Goal: Transaction & Acquisition: Book appointment/travel/reservation

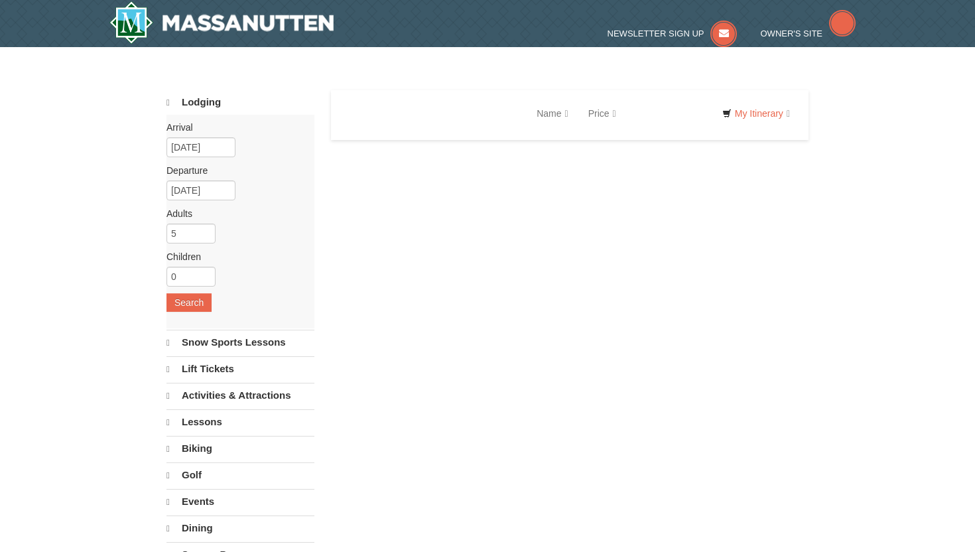
select select "9"
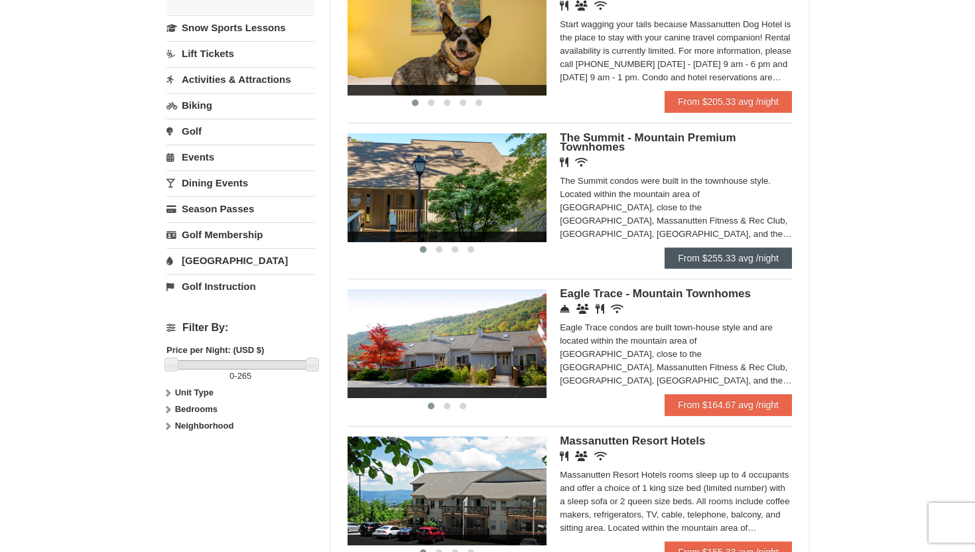
scroll to position [308, 0]
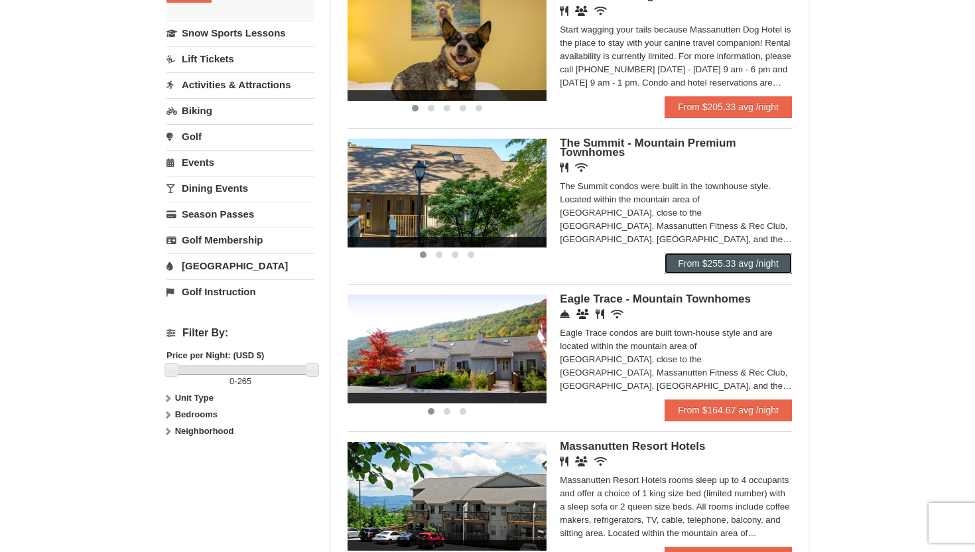
click at [768, 269] on link "From $255.33 avg /night" at bounding box center [727, 263] width 127 height 21
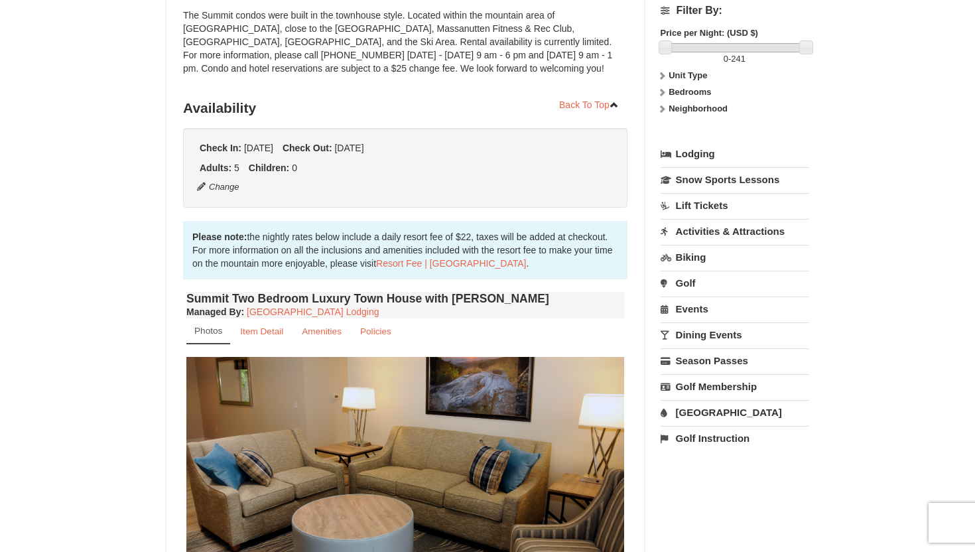
scroll to position [445, 0]
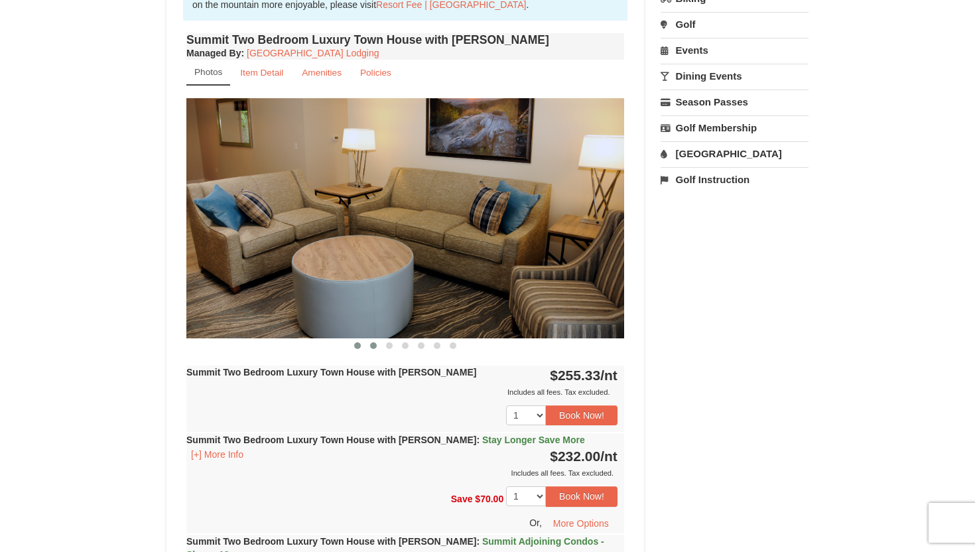
click at [374, 346] on span at bounding box center [373, 345] width 7 height 7
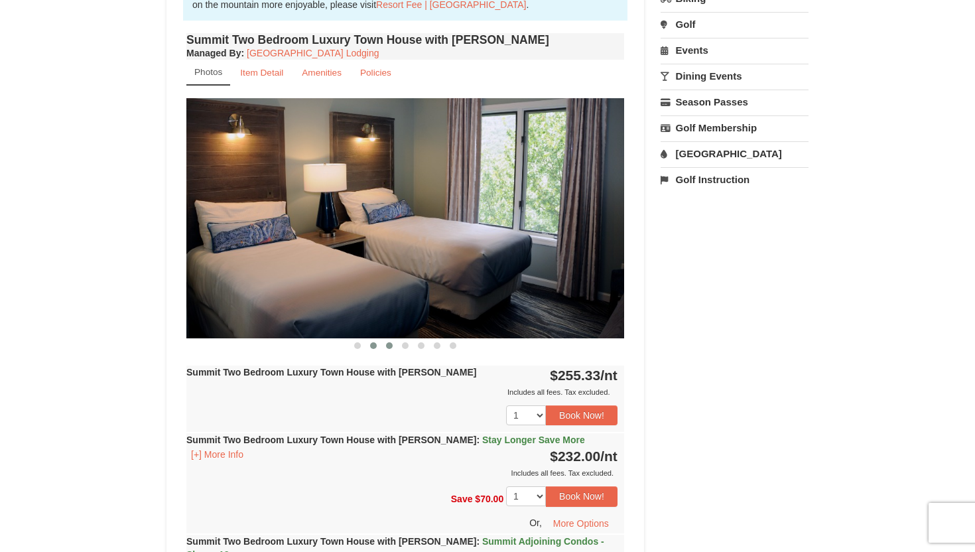
click at [391, 343] on span at bounding box center [389, 345] width 7 height 7
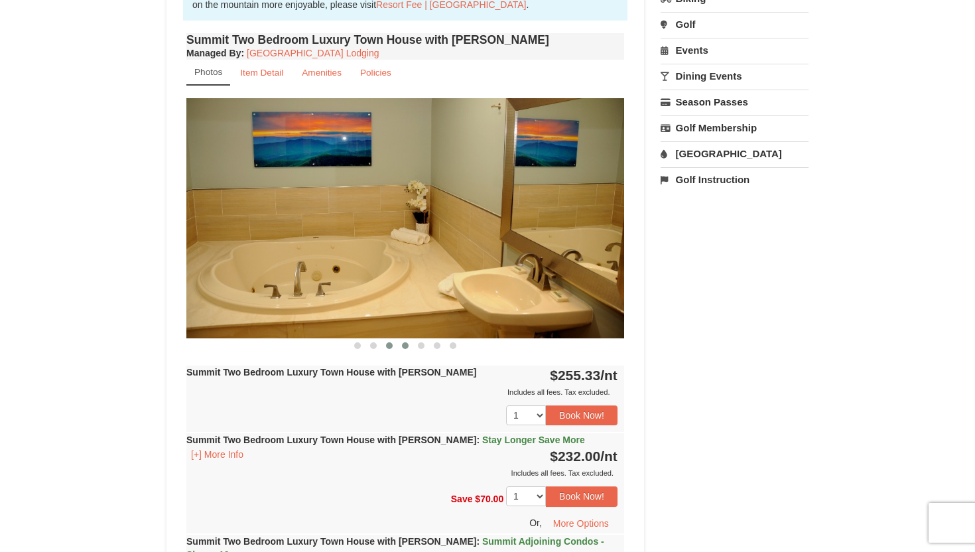
click at [411, 345] on button at bounding box center [405, 345] width 16 height 13
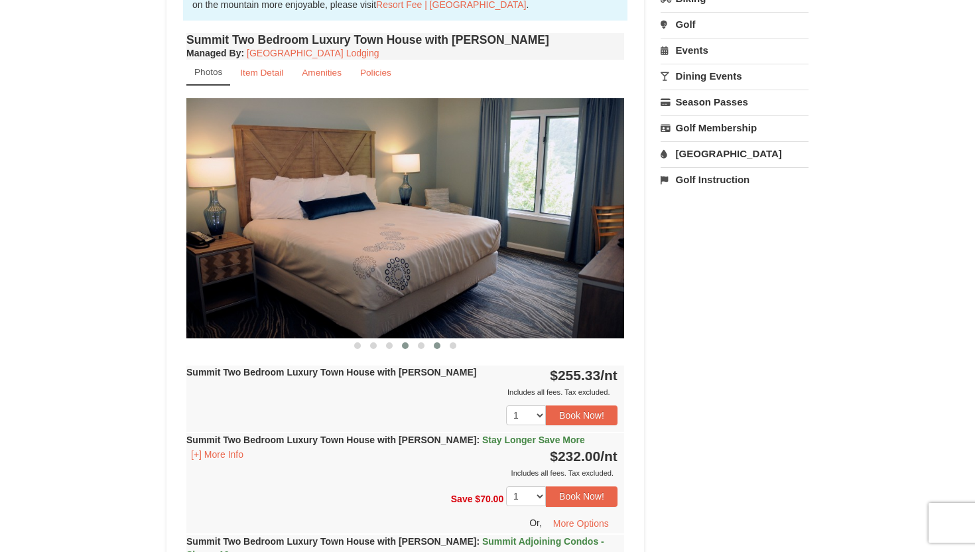
click at [433, 347] on button at bounding box center [437, 345] width 16 height 13
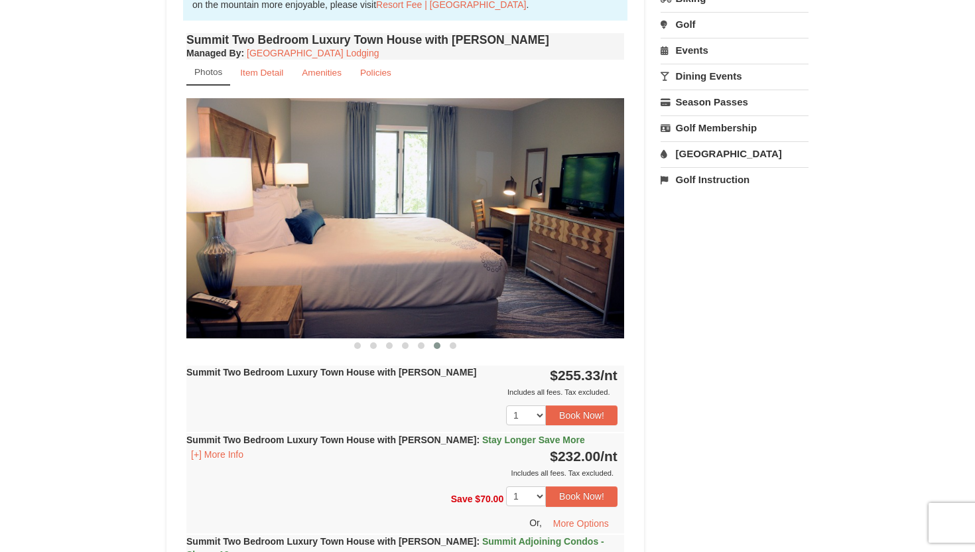
click at [461, 348] on div at bounding box center [405, 345] width 438 height 14
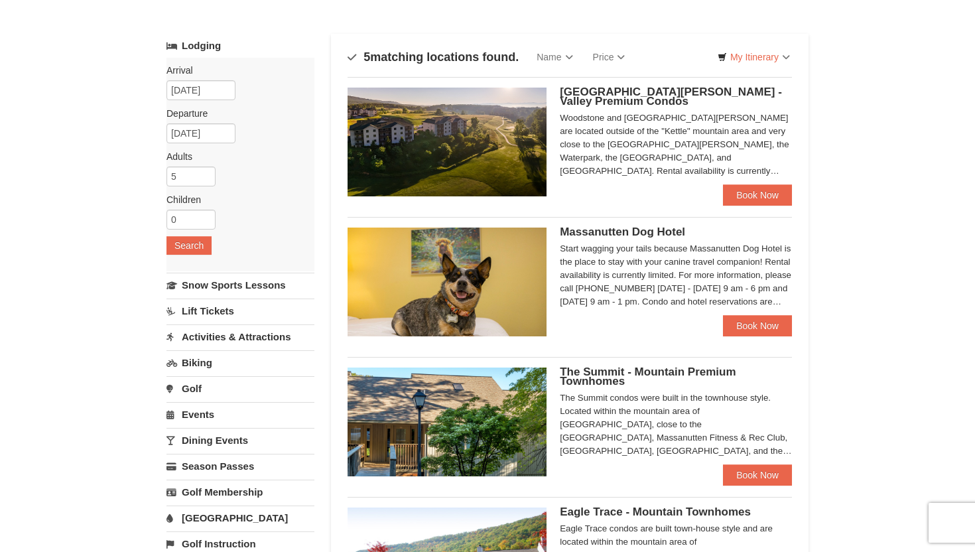
scroll to position [54, 0]
